Goal: Navigation & Orientation: Find specific page/section

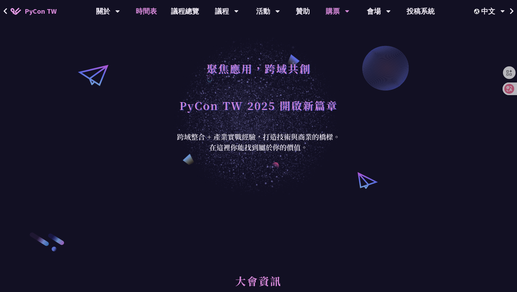
click at [144, 14] on link "時間表" at bounding box center [146, 11] width 35 height 22
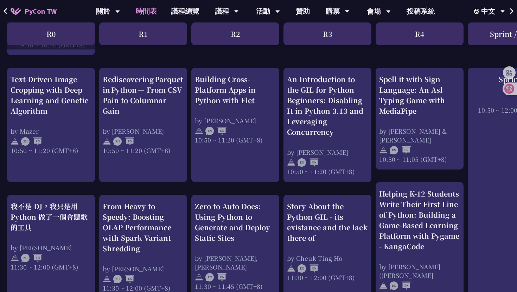
scroll to position [259, 0]
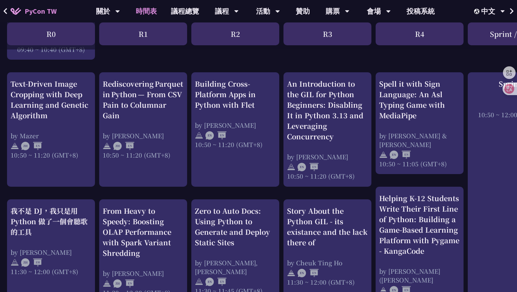
click at [7, 9] on button at bounding box center [5, 11] width 11 height 22
click at [4, 11] on icon at bounding box center [6, 11] width 4 height 6
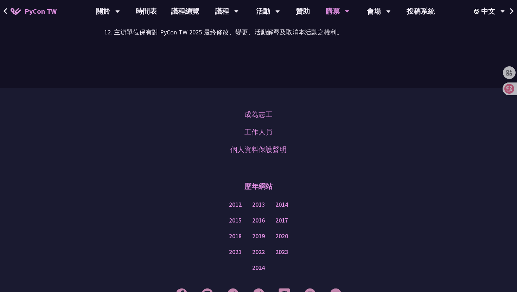
scroll to position [1881, 0]
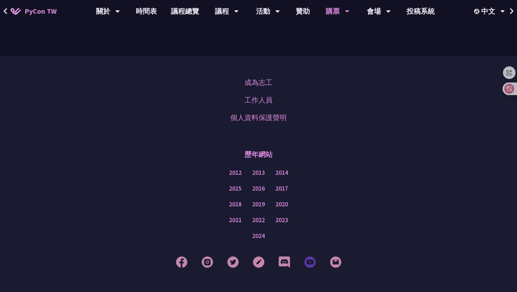
click at [310, 264] on img at bounding box center [310, 262] width 12 height 12
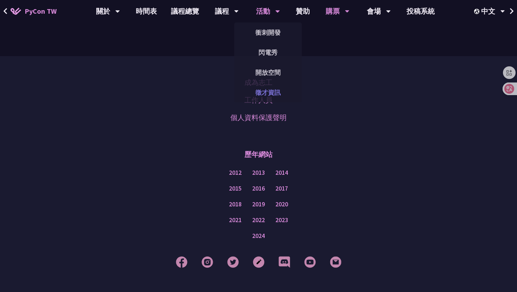
click at [262, 94] on link "徵才資訊" at bounding box center [267, 92] width 67 height 17
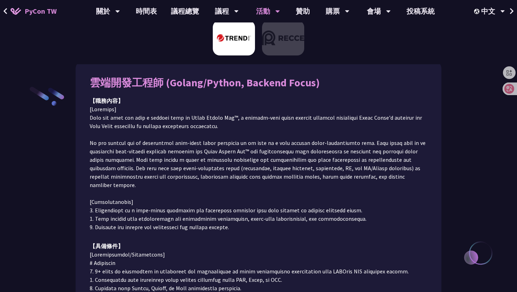
scroll to position [74, 0]
